Goal: Transaction & Acquisition: Purchase product/service

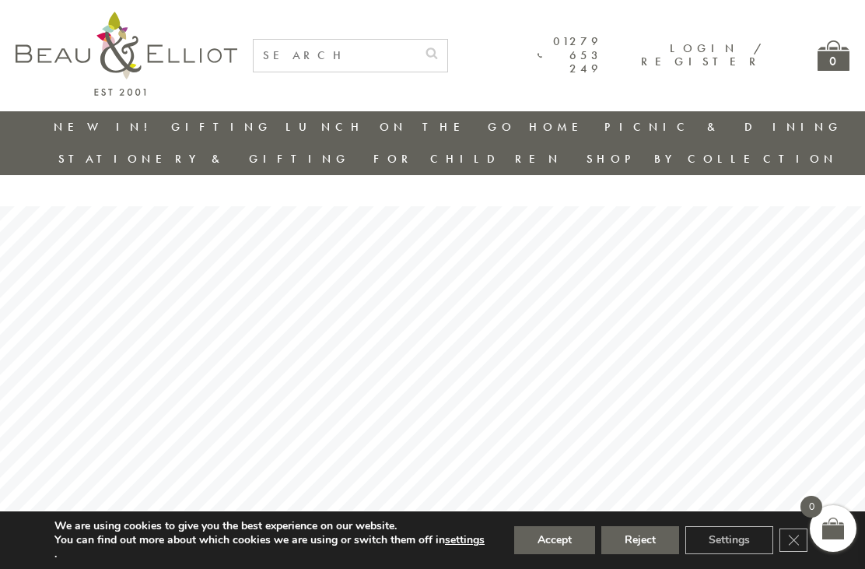
click at [393, 69] on input "text" at bounding box center [335, 56] width 163 height 32
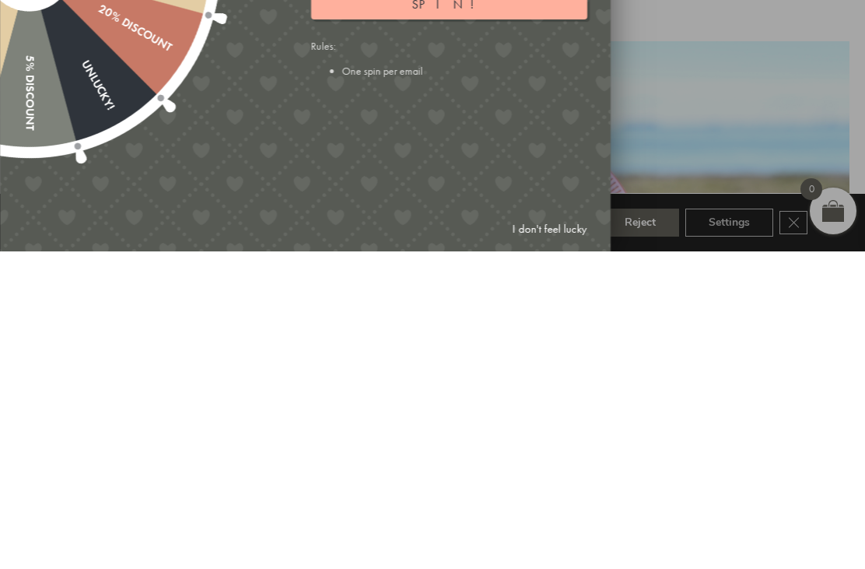
click at [569, 532] on link "I don't feel lucky" at bounding box center [550, 546] width 90 height 29
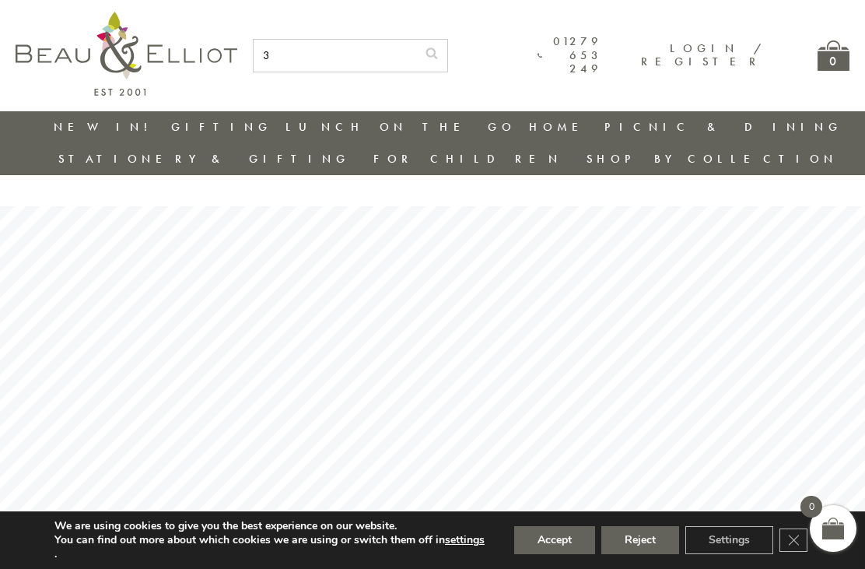
click at [414, 59] on input "3" at bounding box center [335, 56] width 163 height 32
type input "36456"
click at [448, 51] on button "submit" at bounding box center [431, 52] width 31 height 25
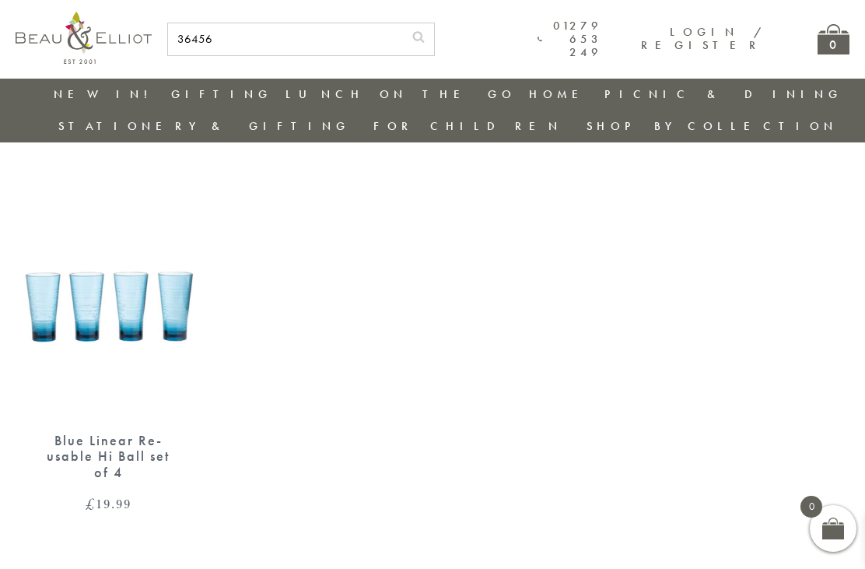
click at [181, 301] on img at bounding box center [108, 297] width 185 height 239
click at [165, 247] on img at bounding box center [108, 297] width 185 height 239
